Goal: Task Accomplishment & Management: Complete application form

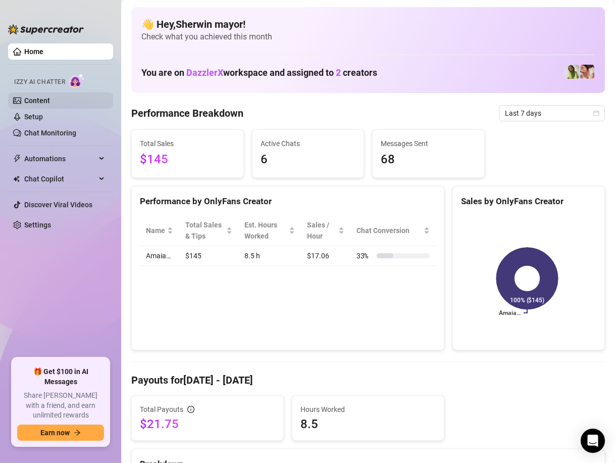
click at [26, 97] on link "Content" at bounding box center [37, 101] width 26 height 8
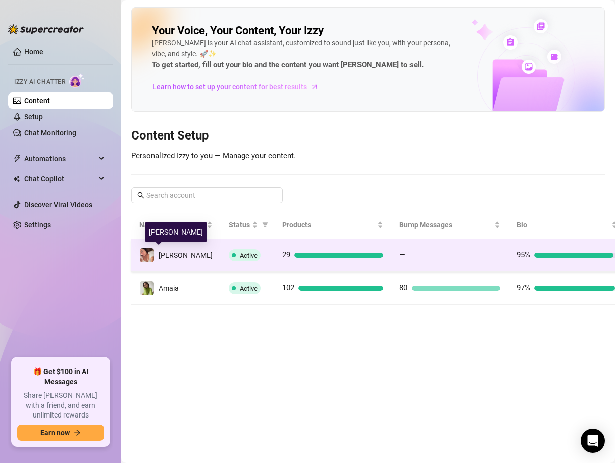
click at [173, 258] on span "[PERSON_NAME]" at bounding box center [186, 255] width 54 height 8
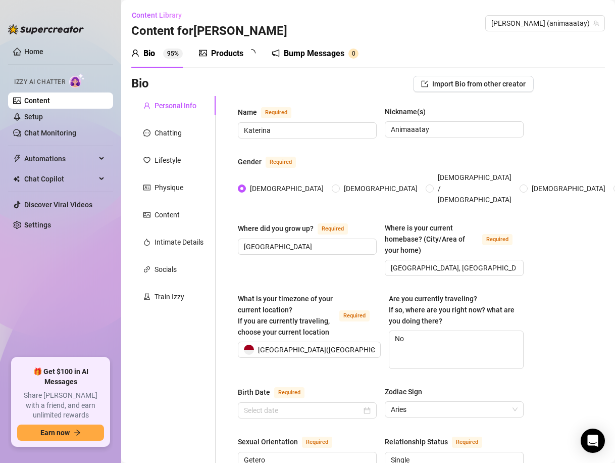
radio input "true"
type input "[DATE]"
click at [167, 211] on div "Content" at bounding box center [167, 214] width 25 height 11
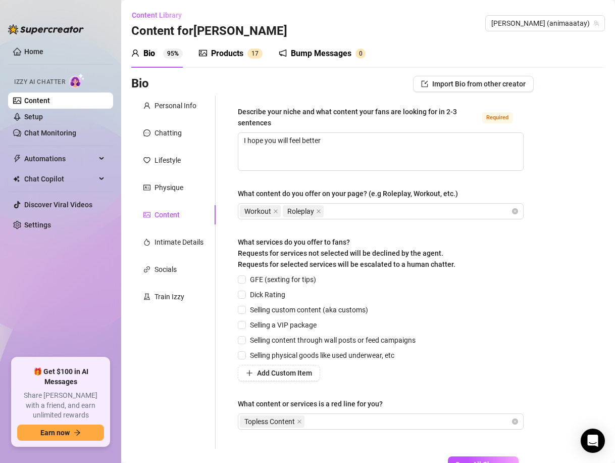
click at [46, 100] on link "Content" at bounding box center [37, 101] width 26 height 8
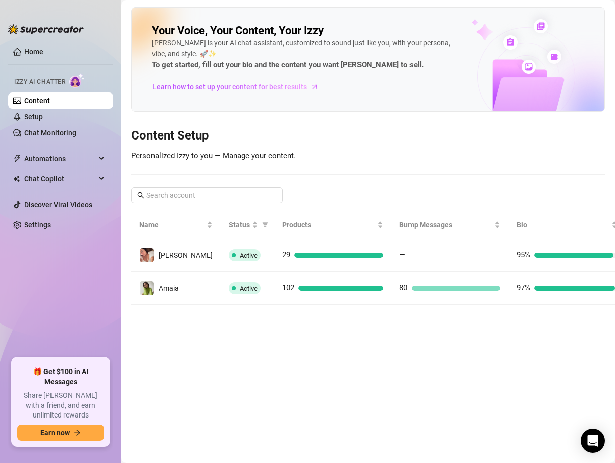
click at [43, 97] on link "Content" at bounding box center [37, 101] width 26 height 8
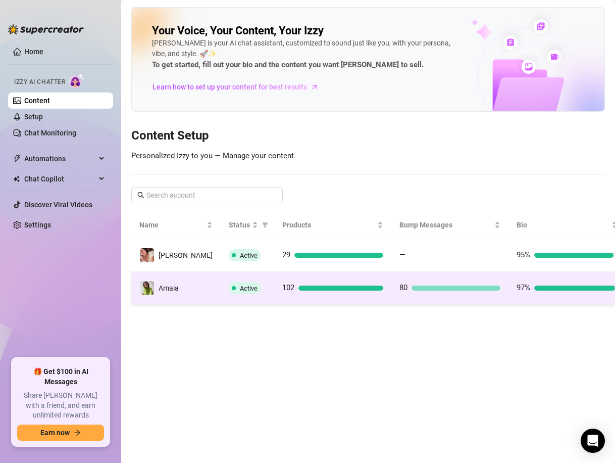
click at [221, 281] on td "Active" at bounding box center [248, 288] width 54 height 33
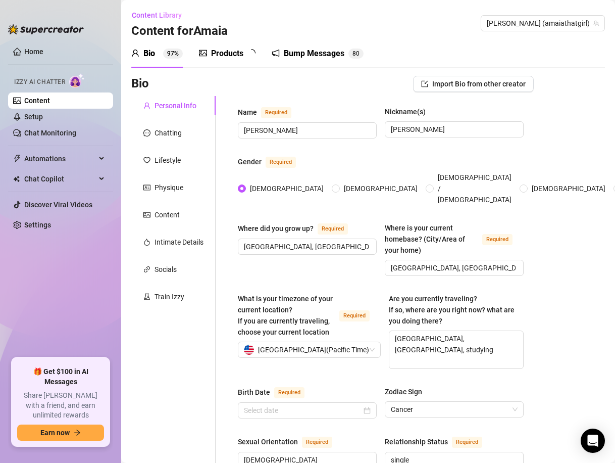
radio input "true"
type input "[DATE]"
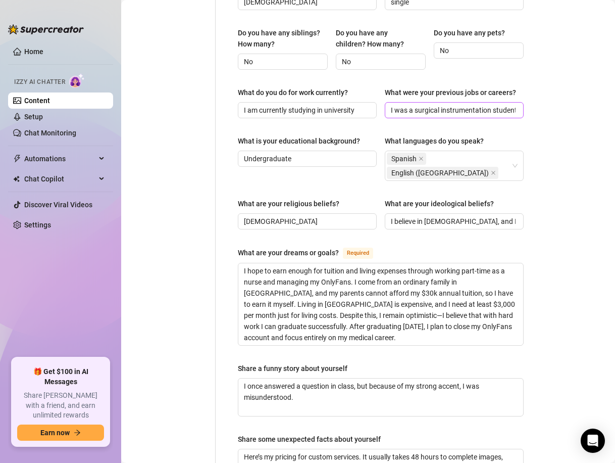
scroll to position [648, 0]
